Goal: Task Accomplishment & Management: Complete application form

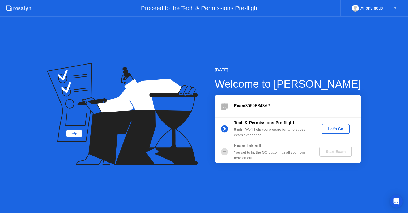
click at [329, 127] on div "Let's Go" at bounding box center [336, 129] width 24 height 4
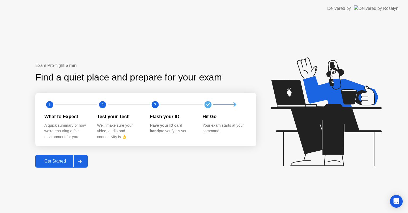
click at [60, 160] on div "Get Started" at bounding box center [55, 161] width 36 height 5
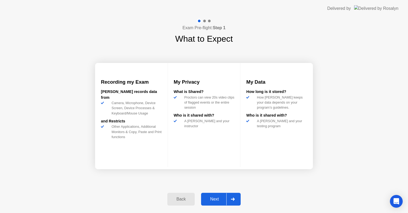
click at [212, 203] on button "Next" at bounding box center [221, 199] width 40 height 13
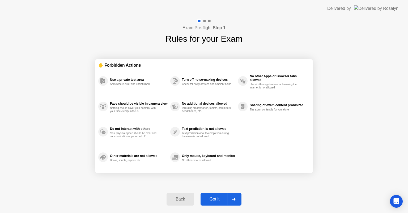
click at [213, 201] on div "Got it" at bounding box center [214, 199] width 25 height 5
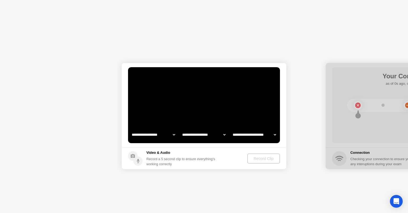
select select "**********"
select select "*******"
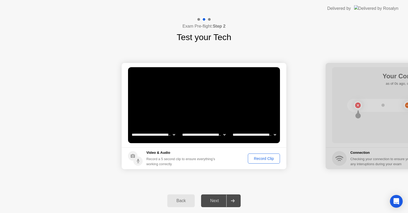
click at [260, 159] on div "Record Clip" at bounding box center [264, 159] width 28 height 4
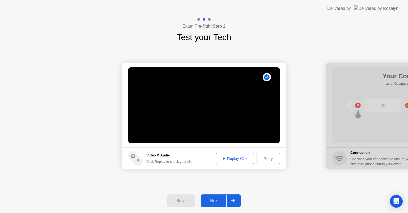
click at [237, 158] on div "Replay Clip" at bounding box center [235, 159] width 35 height 4
click at [237, 159] on div "Replay Clip" at bounding box center [235, 159] width 35 height 4
click at [214, 202] on div "Next" at bounding box center [215, 201] width 24 height 5
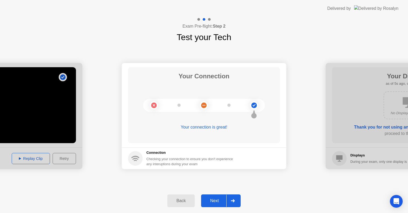
click at [214, 205] on button "Next" at bounding box center [221, 201] width 40 height 13
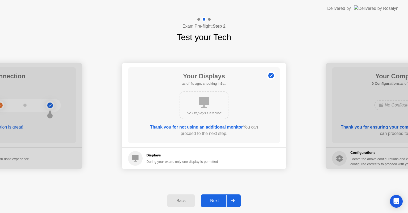
click at [214, 203] on div "Next" at bounding box center [215, 201] width 24 height 5
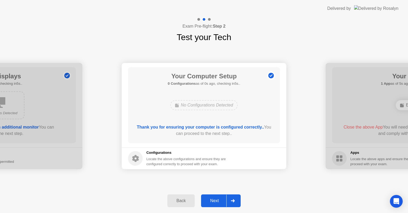
click at [214, 203] on div "Next" at bounding box center [215, 201] width 24 height 5
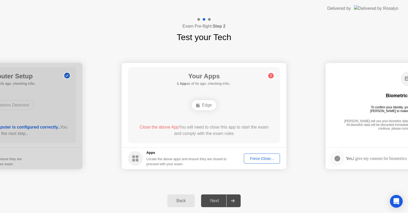
click at [255, 158] on div "Force Close..." at bounding box center [262, 159] width 32 height 4
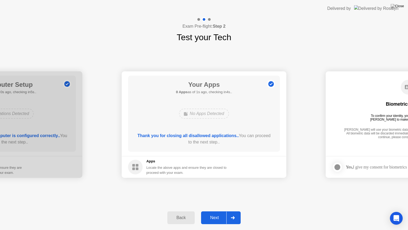
click at [215, 213] on div "Next" at bounding box center [215, 217] width 24 height 5
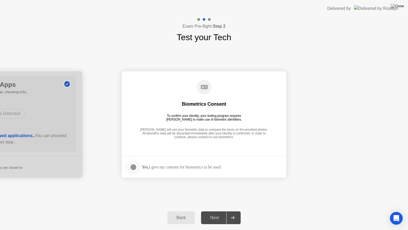
click at [148, 166] on strong "Yes," at bounding box center [145, 167] width 7 height 5
drag, startPoint x: 125, startPoint y: 163, endPoint x: 133, endPoint y: 164, distance: 7.8
click at [126, 162] on footer "Yes, I give my consent for biometrics to be used" at bounding box center [204, 167] width 165 height 22
click at [140, 164] on label at bounding box center [135, 167] width 14 height 11
click at [212, 213] on div "Next" at bounding box center [215, 217] width 24 height 5
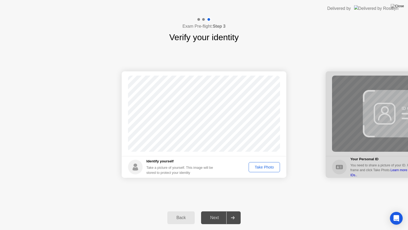
click at [274, 167] on div "Take Photo" at bounding box center [265, 167] width 28 height 4
click at [216, 213] on button "Next" at bounding box center [221, 217] width 40 height 13
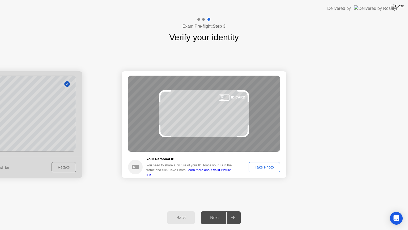
click at [178, 213] on div "Back" at bounding box center [181, 217] width 24 height 5
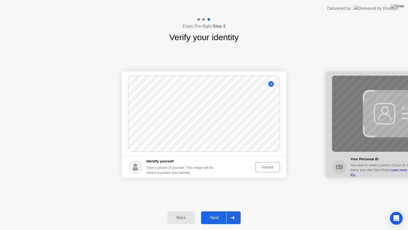
click at [268, 168] on div "Retake" at bounding box center [268, 167] width 21 height 4
click at [268, 168] on div "Take Photo" at bounding box center [265, 167] width 28 height 4
click at [220, 213] on div "Next" at bounding box center [215, 217] width 24 height 5
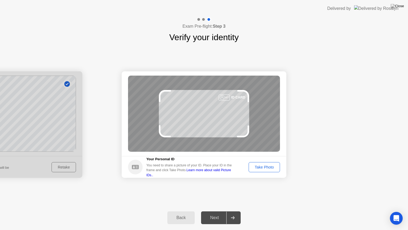
click at [210, 213] on div "Next" at bounding box center [215, 217] width 24 height 5
click at [271, 166] on div "Take Photo" at bounding box center [265, 167] width 28 height 4
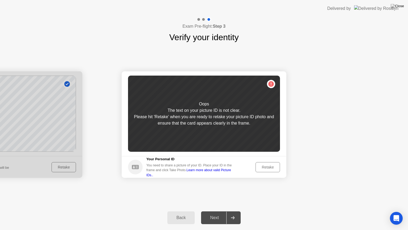
click at [269, 168] on div "Retake" at bounding box center [268, 167] width 21 height 4
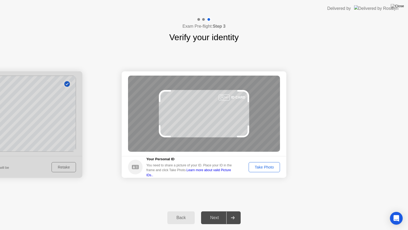
click at [258, 170] on button "Take Photo" at bounding box center [264, 167] width 31 height 10
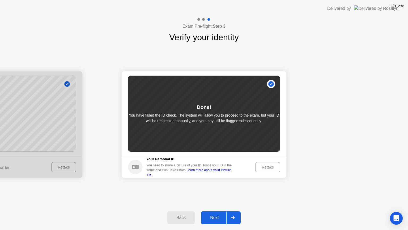
click at [220, 213] on div "Next" at bounding box center [215, 217] width 24 height 5
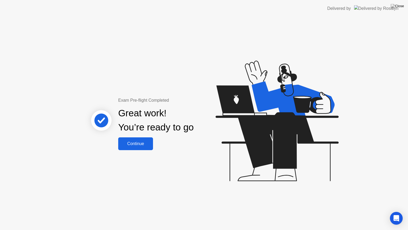
click at [136, 145] on div "Continue" at bounding box center [136, 143] width 32 height 5
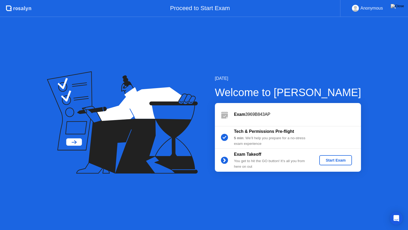
click at [331, 159] on div "Start Exam" at bounding box center [336, 160] width 28 height 4
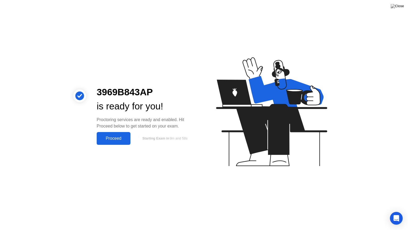
click at [119, 140] on div "Proceed" at bounding box center [113, 138] width 31 height 5
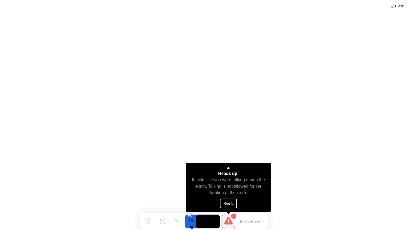
click at [231, 202] on button "Got it" at bounding box center [228, 203] width 17 height 10
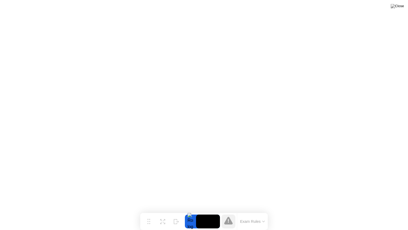
click at [208, 213] on video at bounding box center [208, 221] width 24 height 14
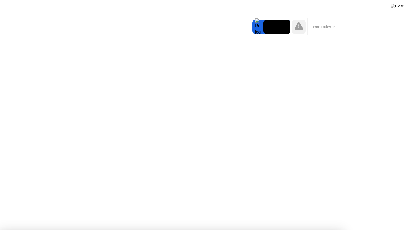
click at [388, 213] on div at bounding box center [204, 230] width 408 height 0
